Goal: Information Seeking & Learning: Find specific fact

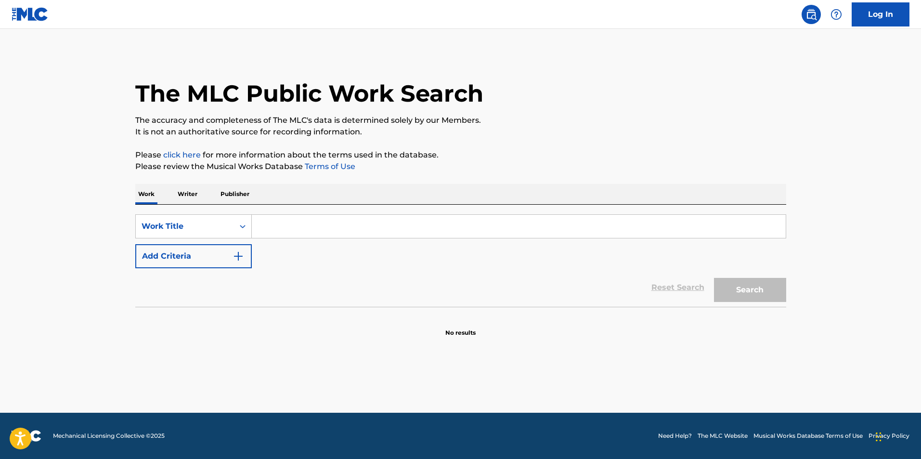
click at [271, 227] on input "Search Form" at bounding box center [519, 226] width 534 height 23
type input "summer time with you"
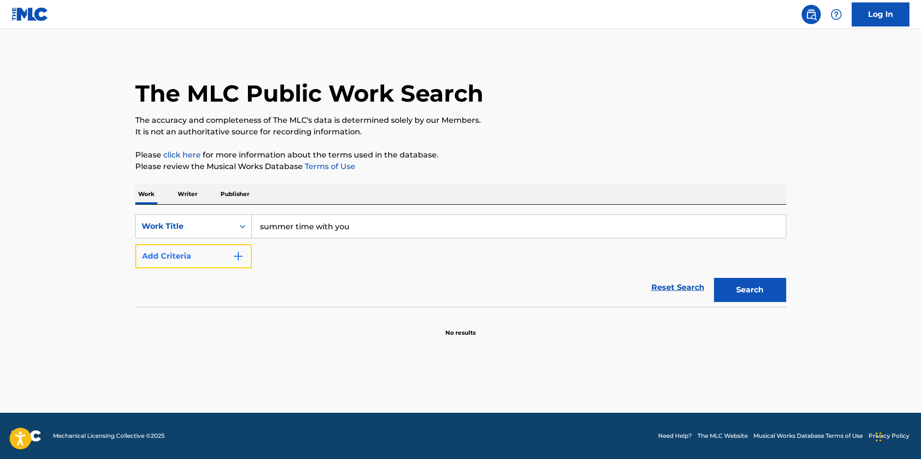
click at [224, 256] on button "Add Criteria" at bounding box center [193, 256] width 117 height 24
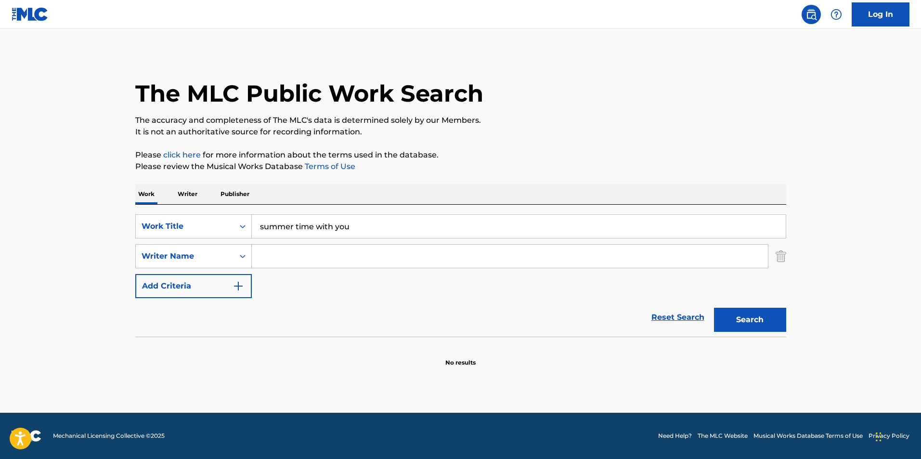
click at [286, 262] on input "Search Form" at bounding box center [510, 256] width 516 height 23
type input "rolih"
click at [766, 315] on button "Search" at bounding box center [750, 320] width 72 height 24
drag, startPoint x: 390, startPoint y: 254, endPoint x: 197, endPoint y: 267, distance: 193.6
click at [197, 267] on div "SearchWithCriteria5d1f6a5e-635e-43cd-b3d9-716cad5c8a84 Writer Name [PERSON_NAME]" at bounding box center [460, 256] width 651 height 24
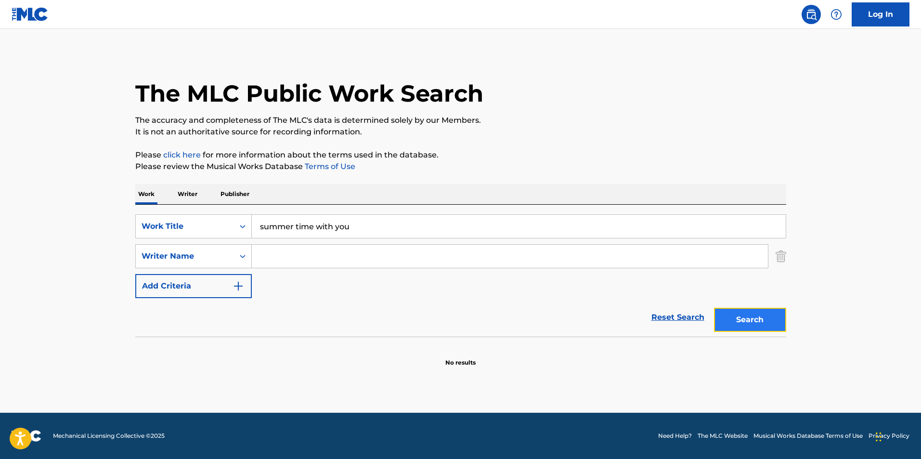
click at [775, 310] on button "Search" at bounding box center [750, 320] width 72 height 24
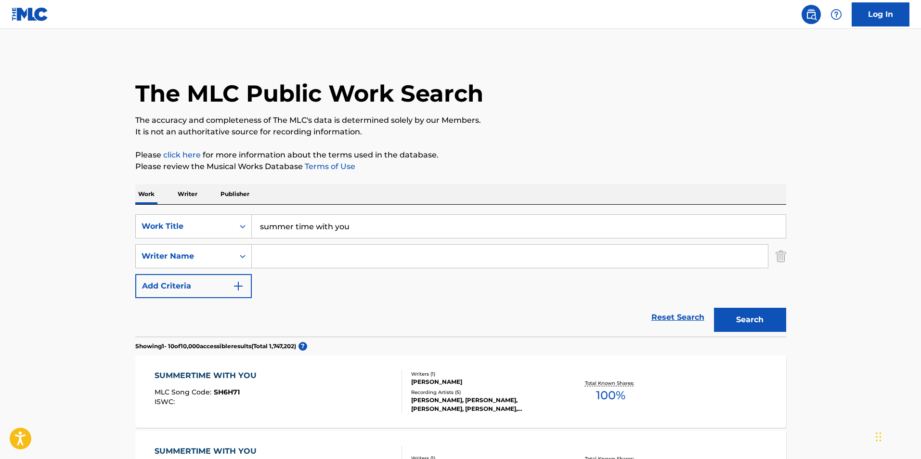
click at [296, 251] on input "Search Form" at bounding box center [510, 256] width 516 height 23
click at [758, 320] on button "Search" at bounding box center [750, 320] width 72 height 24
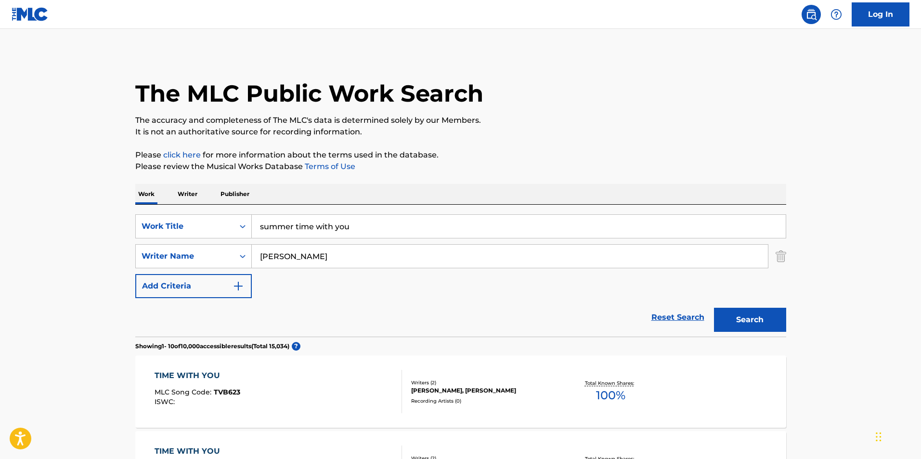
drag, startPoint x: 279, startPoint y: 252, endPoint x: 256, endPoint y: 258, distance: 23.8
click at [256, 258] on input "[PERSON_NAME]" at bounding box center [510, 256] width 516 height 23
paste input "[URL][DOMAIN_NAME]"
type input "h"
paste input "[PERSON_NAME]"
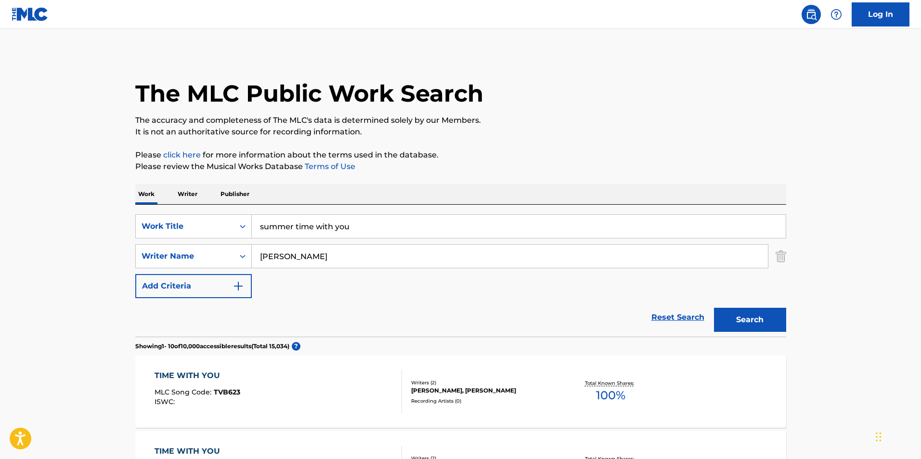
type input "[PERSON_NAME]"
click at [714, 308] on button "Search" at bounding box center [750, 320] width 72 height 24
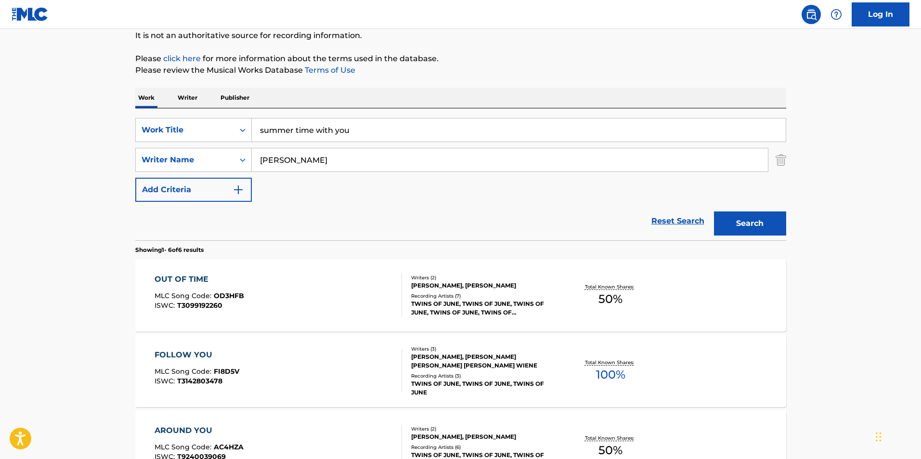
scroll to position [144, 0]
